Goal: Task Accomplishment & Management: Complete application form

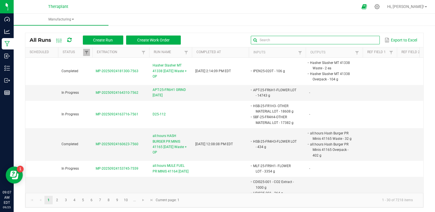
click at [363, 36] on input "text" at bounding box center [315, 40] width 129 height 9
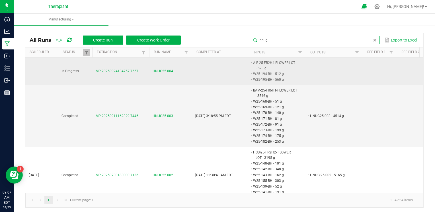
type input "hnug"
click at [165, 69] on span "HNUG25-004" at bounding box center [163, 71] width 21 height 5
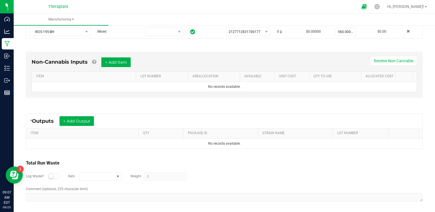
scroll to position [163, 0]
click at [87, 122] on button "+ Add Output" at bounding box center [77, 122] width 34 height 10
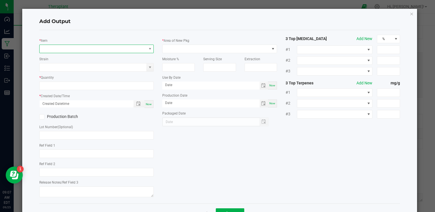
click at [100, 50] on span "NO DATA FOUND" at bounding box center [93, 49] width 107 height 8
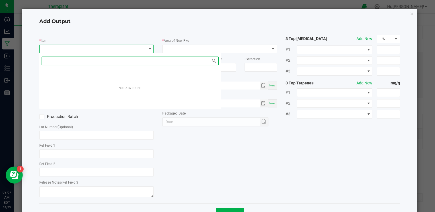
scroll to position [8, 113]
type input "hnug"
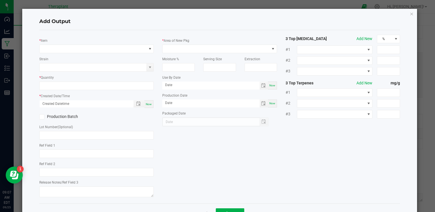
click at [410, 14] on div "Add Output * Item Strain * Quantity * Created Date/Time Now Production Batch Lo…" at bounding box center [219, 116] width 395 height 215
click at [410, 14] on icon "button" at bounding box center [412, 13] width 4 height 7
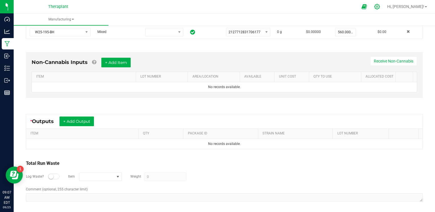
click at [380, 9] on icon at bounding box center [377, 7] width 6 height 6
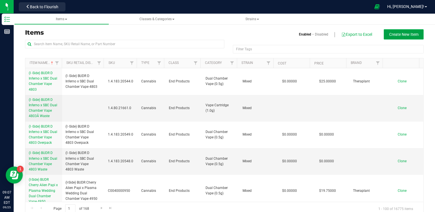
click at [413, 31] on button "Create New Item" at bounding box center [404, 34] width 40 height 10
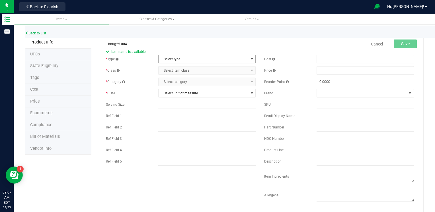
type input "hnug25-004"
click at [207, 60] on span "Select type" at bounding box center [204, 59] width 90 height 8
click at [198, 71] on li "Cannabis" at bounding box center [205, 69] width 96 height 9
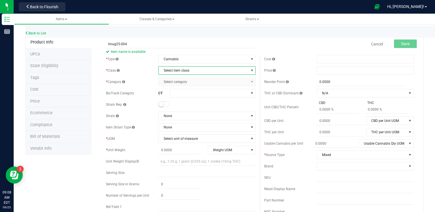
click at [209, 71] on span "Select item class" at bounding box center [204, 71] width 90 height 8
click at [200, 99] on li "Intermediate Products" at bounding box center [205, 97] width 96 height 9
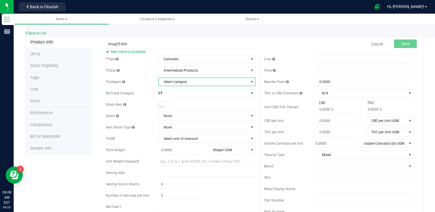
click at [202, 85] on span "Select category" at bounding box center [204, 82] width 90 height 8
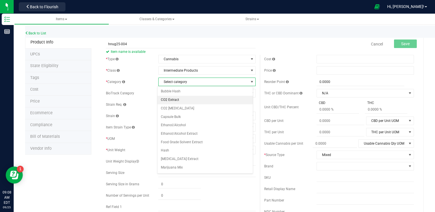
click at [196, 102] on li "CO2 Extract" at bounding box center [205, 100] width 96 height 9
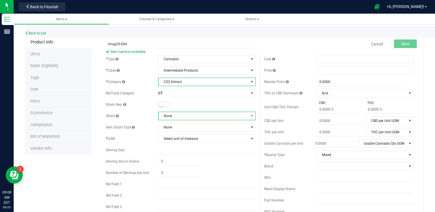
click at [189, 116] on span "None" at bounding box center [204, 116] width 90 height 8
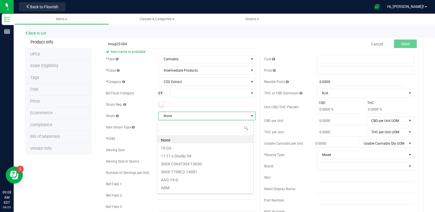
scroll to position [8, 96]
type input "mixed"
click at [177, 142] on li "Mixed" at bounding box center [205, 140] width 96 height 8
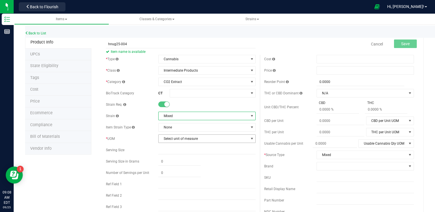
click at [187, 140] on span "Select unit of measure" at bounding box center [204, 139] width 90 height 8
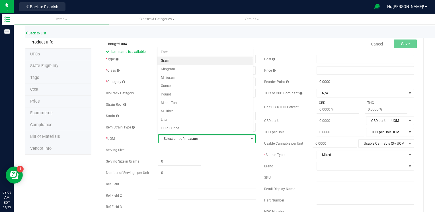
click at [197, 63] on li "Gram" at bounding box center [205, 61] width 96 height 9
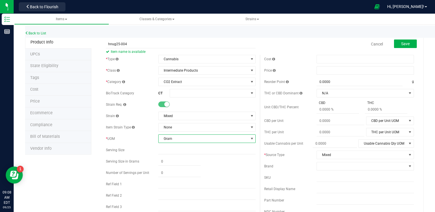
click at [262, 48] on div "Cancel Save" at bounding box center [339, 44] width 158 height 14
click at [401, 45] on span "Save" at bounding box center [405, 44] width 9 height 5
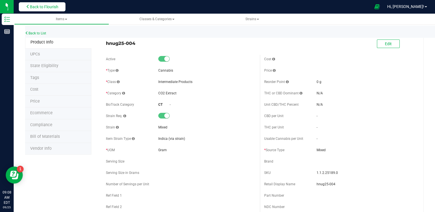
click at [62, 6] on button "Back to Flourish" at bounding box center [42, 6] width 47 height 9
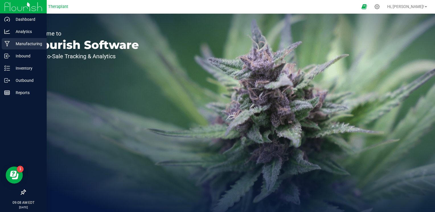
click at [28, 43] on p "Manufacturing" at bounding box center [27, 43] width 34 height 7
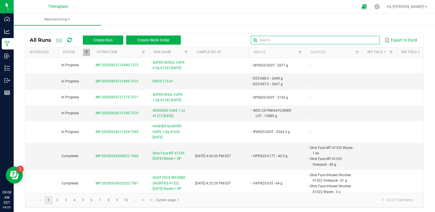
click at [367, 41] on input "text" at bounding box center [315, 40] width 129 height 9
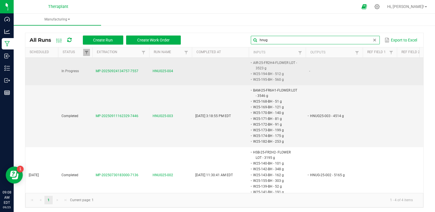
type input "hnug"
click at [162, 71] on span "HNUG25-004" at bounding box center [163, 71] width 21 height 5
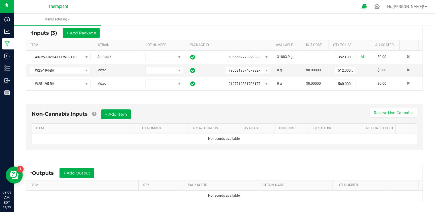
scroll to position [151, 0]
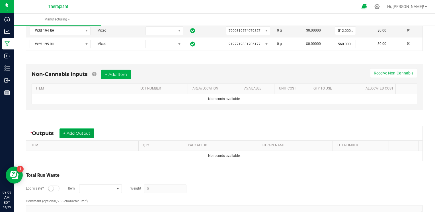
click at [93, 133] on button "+ Add Output" at bounding box center [77, 134] width 34 height 10
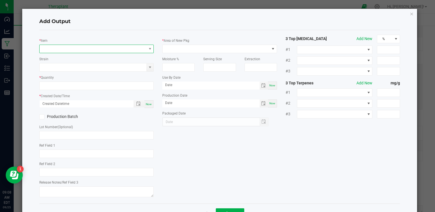
click at [89, 49] on span "NO DATA FOUND" at bounding box center [93, 49] width 107 height 8
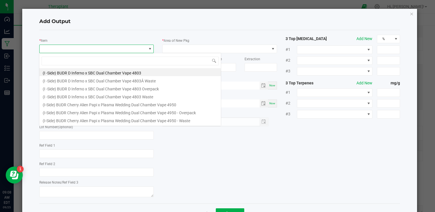
scroll to position [8, 113]
type input "hnu"
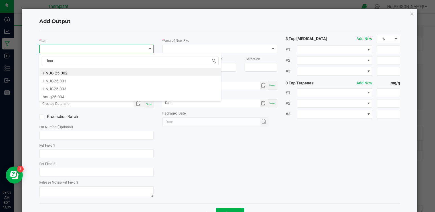
click at [410, 12] on icon "button" at bounding box center [412, 13] width 4 height 7
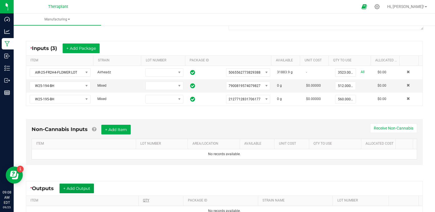
scroll to position [97, 0]
click at [122, 130] on button "+ Add Item" at bounding box center [115, 130] width 29 height 10
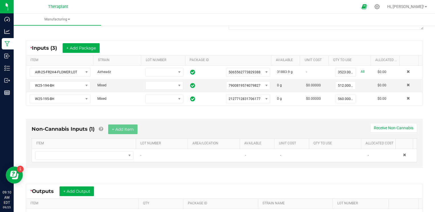
click at [151, 121] on div "Non-Cannabis Inputs (1) + Add Item Receive Non-Cannabis ITEM LOT NUMBER AREA/LO…" at bounding box center [224, 143] width 397 height 49
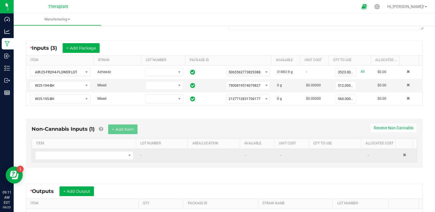
click at [400, 155] on td at bounding box center [408, 155] width 17 height 13
click at [403, 154] on span at bounding box center [404, 154] width 3 height 3
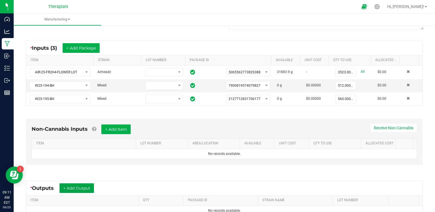
click at [94, 189] on button "+ Add Output" at bounding box center [77, 189] width 34 height 10
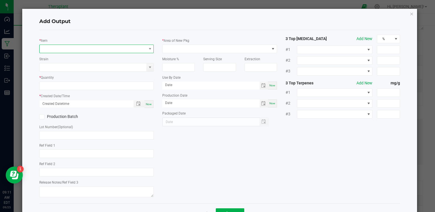
click at [113, 50] on span "NO DATA FOUND" at bounding box center [93, 49] width 107 height 8
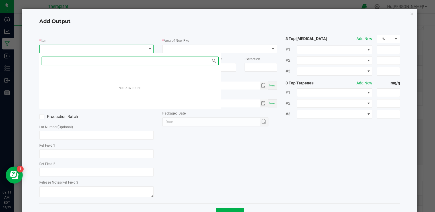
scroll to position [8, 113]
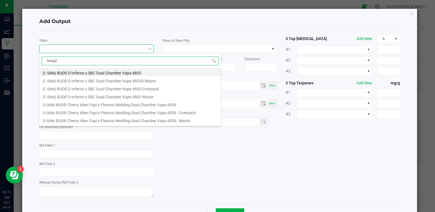
type input "hnug25"
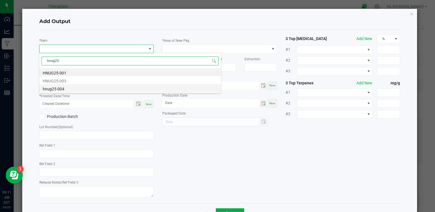
click at [75, 89] on li "hnug25-004" at bounding box center [130, 88] width 182 height 8
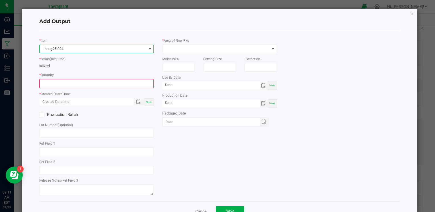
type input "0.0000 g"
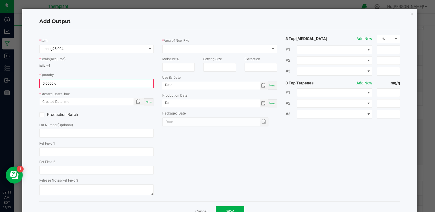
click at [148, 102] on span "Now" at bounding box center [149, 102] width 6 height 3
type input "09/25/2025 9:11 AM"
type input "[DATE]"
click at [52, 84] on input "0" at bounding box center [96, 84] width 113 height 8
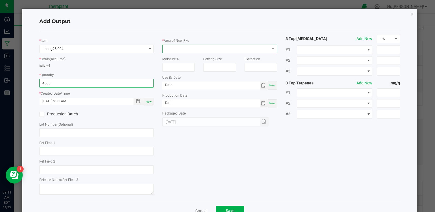
type input "4565.0000 g"
click at [188, 48] on span at bounding box center [216, 49] width 107 height 8
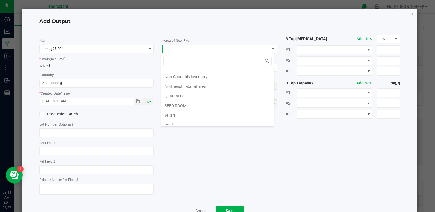
scroll to position [87, 0]
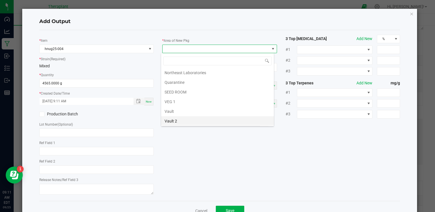
click at [186, 121] on li "Vault 2" at bounding box center [217, 121] width 113 height 10
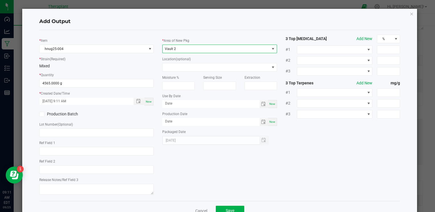
click at [223, 185] on div "* Item hnug25-004 * Strain (Required) Mixed * Quantity 4565.0000 g * Created Da…" at bounding box center [219, 116] width 369 height 162
click at [229, 210] on span "Save" at bounding box center [230, 211] width 9 height 5
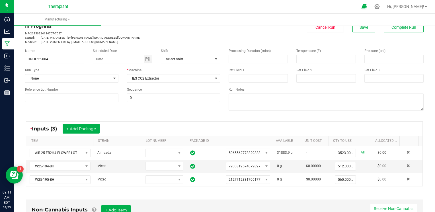
scroll to position [0, 0]
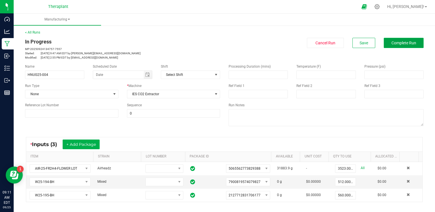
click at [414, 42] on button "Complete Run" at bounding box center [404, 43] width 40 height 10
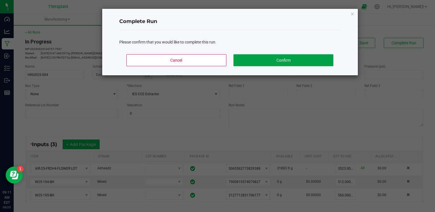
click at [297, 60] on button "Confirm" at bounding box center [284, 60] width 100 height 12
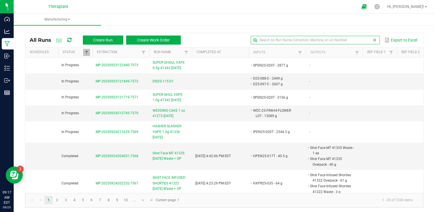
click at [363, 37] on input "text" at bounding box center [315, 40] width 129 height 9
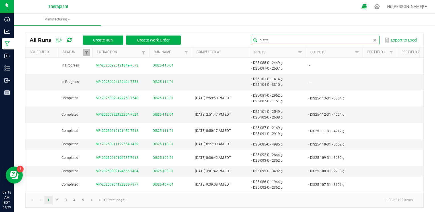
type input "dis25"
click at [163, 81] on span "DIS25-114-D1" at bounding box center [163, 81] width 21 height 5
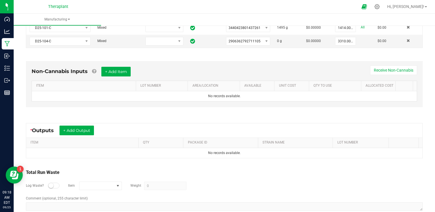
scroll to position [141, 0]
click at [79, 129] on button "+ Add Output" at bounding box center [77, 131] width 34 height 10
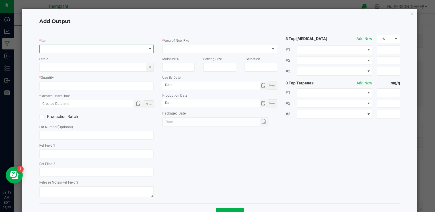
click at [109, 49] on span "NO DATA FOUND" at bounding box center [93, 49] width 107 height 8
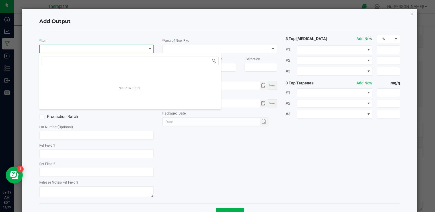
scroll to position [8, 113]
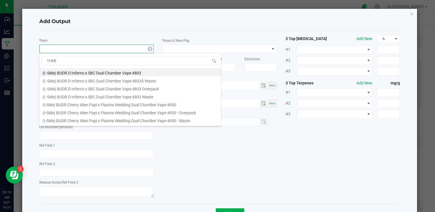
type input "114-D1"
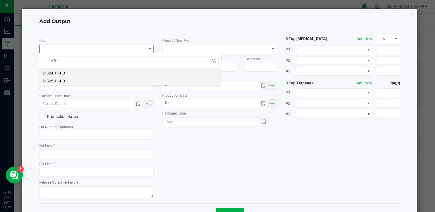
click at [62, 80] on li "DIS25-114-D1" at bounding box center [130, 80] width 182 height 8
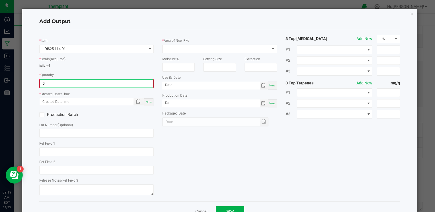
click at [63, 83] on input "0" at bounding box center [96, 84] width 113 height 8
type input "3866.0000 g"
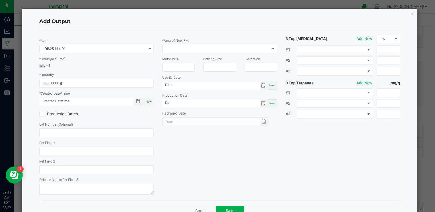
click at [148, 102] on span "Now" at bounding box center [149, 101] width 6 height 3
type input "09/25/2025 9:19 AM"
type input "[DATE]"
click at [204, 47] on span at bounding box center [216, 49] width 107 height 8
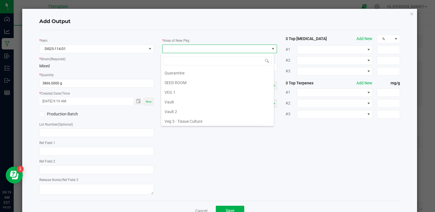
scroll to position [97, 0]
click at [171, 107] on li "Vault 2" at bounding box center [217, 112] width 113 height 10
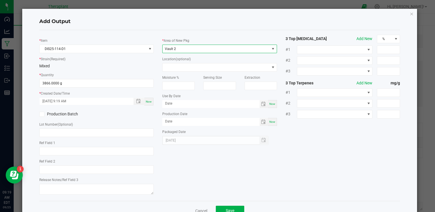
scroll to position [17, 0]
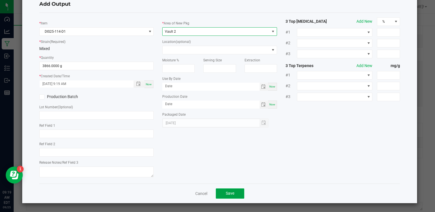
click at [226, 192] on span "Save" at bounding box center [230, 193] width 9 height 5
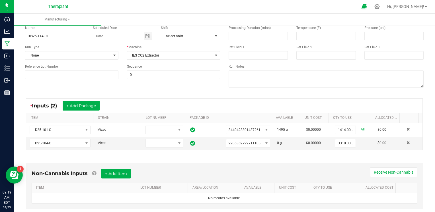
scroll to position [0, 0]
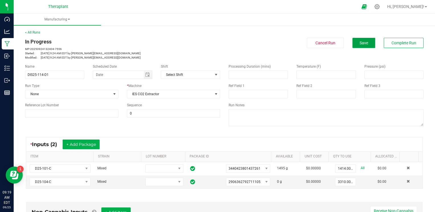
click at [354, 38] on button "Save" at bounding box center [364, 43] width 23 height 10
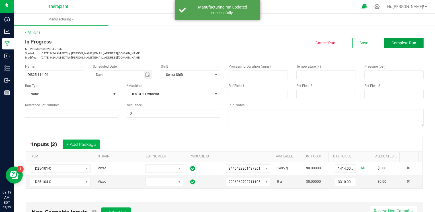
click at [397, 41] on span "Complete Run" at bounding box center [404, 43] width 25 height 5
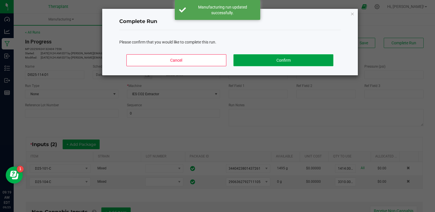
click at [263, 60] on button "Confirm" at bounding box center [284, 60] width 100 height 12
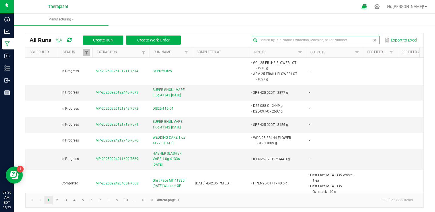
click at [364, 37] on input "text" at bounding box center [315, 40] width 129 height 9
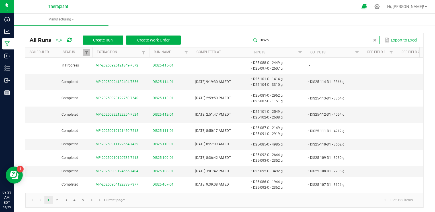
type input "DIS25"
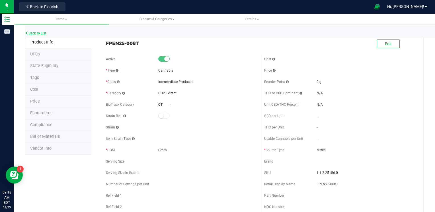
click at [43, 34] on link "Back to List" at bounding box center [35, 33] width 21 height 4
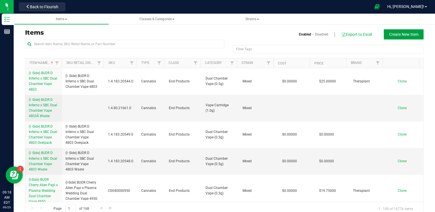
click at [401, 36] on span "Create New Item" at bounding box center [403, 34] width 29 height 5
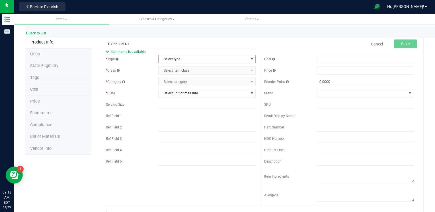
type input "DIS25-115-D1"
click at [250, 59] on span "select" at bounding box center [252, 59] width 5 height 5
click at [231, 69] on li "Cannabis" at bounding box center [205, 69] width 96 height 9
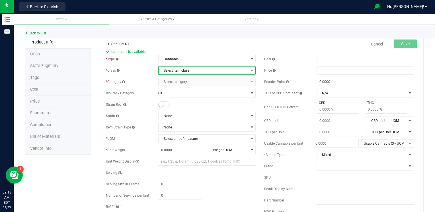
click at [225, 73] on span "Select item class" at bounding box center [204, 71] width 90 height 8
click at [202, 97] on li "Intermediate Products" at bounding box center [205, 97] width 96 height 9
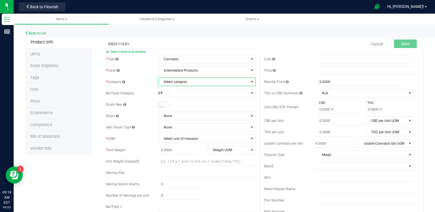
click at [191, 83] on span "Select category" at bounding box center [204, 82] width 90 height 8
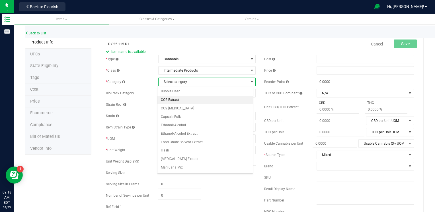
click at [179, 99] on li "CO2 Extract" at bounding box center [205, 100] width 96 height 9
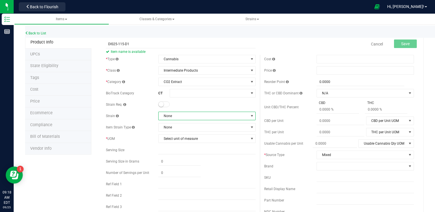
click at [173, 116] on span "None" at bounding box center [204, 116] width 90 height 8
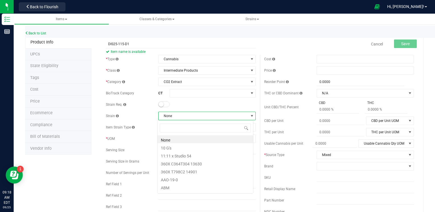
scroll to position [8, 96]
type input "MIX"
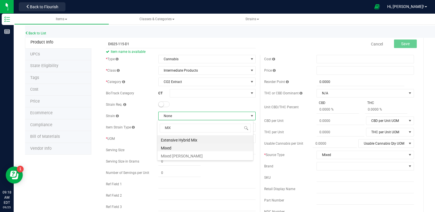
click at [165, 149] on li "Mixed" at bounding box center [205, 148] width 96 height 8
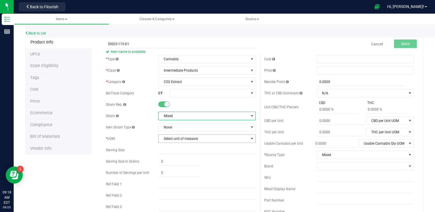
click at [170, 137] on span "Select unit of measure" at bounding box center [204, 139] width 90 height 8
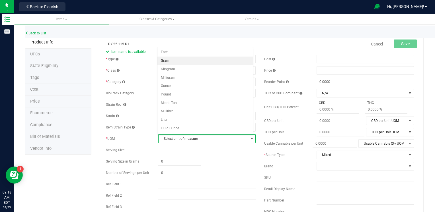
click at [166, 62] on li "Gram" at bounding box center [205, 61] width 96 height 9
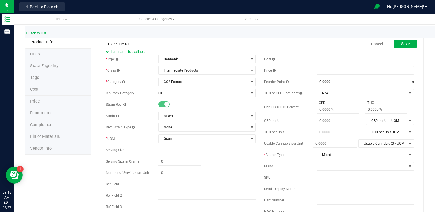
click at [123, 44] on input "DIS25-115-D1" at bounding box center [181, 44] width 150 height 9
type input "DIS25-114-D1"
click at [406, 45] on button "Save" at bounding box center [405, 44] width 23 height 9
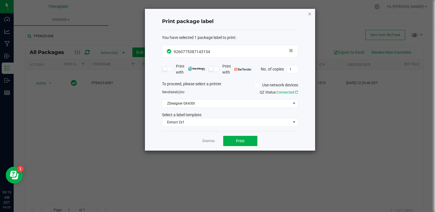
click at [310, 13] on icon "button" at bounding box center [310, 13] width 4 height 7
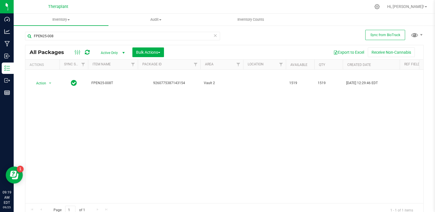
click at [213, 36] on icon at bounding box center [215, 35] width 4 height 7
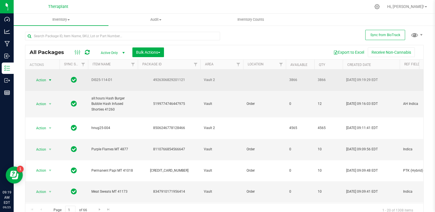
click at [38, 78] on span "Action" at bounding box center [38, 80] width 15 height 8
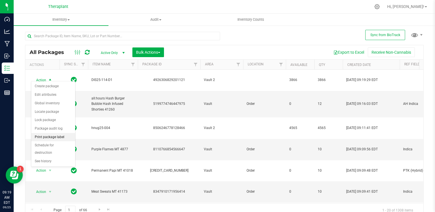
click at [47, 136] on li "Print package label" at bounding box center [53, 137] width 44 height 9
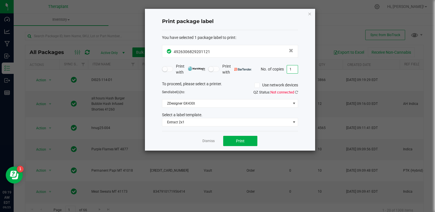
click at [290, 68] on input "1" at bounding box center [292, 69] width 11 height 8
type input "2"
click at [237, 143] on button "Print" at bounding box center [240, 141] width 34 height 10
click at [312, 14] on div "Print package label You have selected 1 package label to print : 49263068292011…" at bounding box center [230, 80] width 170 height 142
click at [308, 13] on div "Print package label You have selected 1 package label to print : 49263068292011…" at bounding box center [230, 80] width 170 height 142
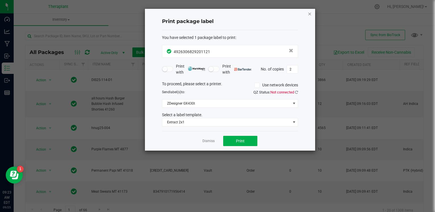
click at [309, 13] on icon "button" at bounding box center [310, 13] width 4 height 7
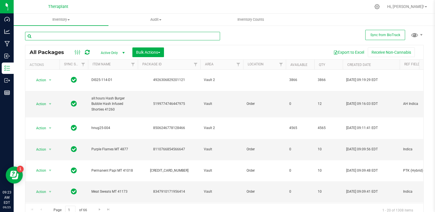
click at [111, 32] on input "text" at bounding box center [122, 36] width 195 height 9
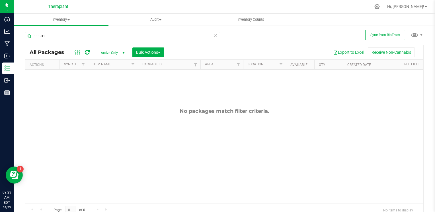
type input "111-D1"
